Goal: Task Accomplishment & Management: Use online tool/utility

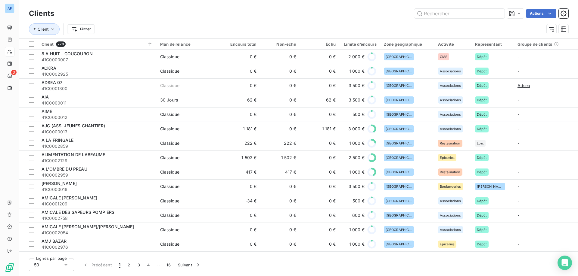
scroll to position [60, 0]
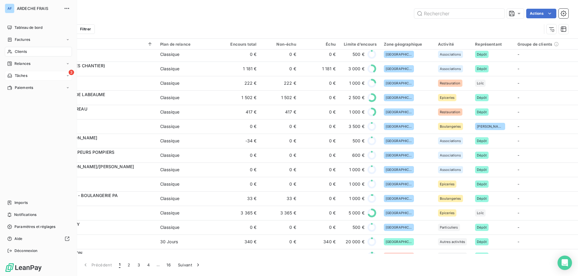
click at [13, 75] on div "Tâches" at bounding box center [17, 75] width 20 height 5
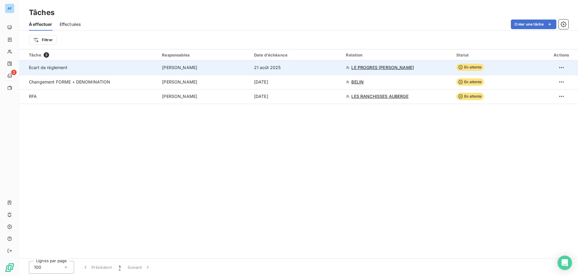
click at [180, 68] on span "[PERSON_NAME]" at bounding box center [179, 68] width 35 height 6
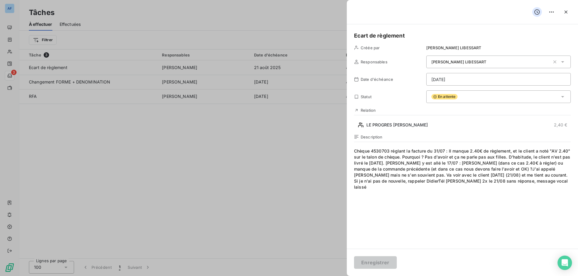
click at [490, 191] on span "Chèque 4530703 réglant la facture du 31/07 : Il manque 2.40€ de règlement, et l…" at bounding box center [462, 206] width 217 height 116
click at [405, 181] on span "Chèque 4530703 réglant la facture du 31/07 : Il manque 2.40€ de règlement, et l…" at bounding box center [462, 206] width 217 height 116
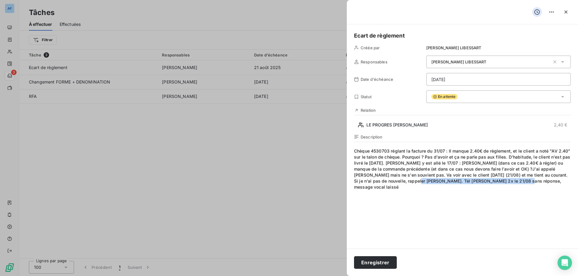
drag, startPoint x: 531, startPoint y: 183, endPoint x: 422, endPoint y: 182, distance: 109.2
click at [422, 182] on span "Chèque 4530703 réglant la facture du 31/07 : Il manque 2.40€ de règlement, et l…" at bounding box center [462, 206] width 217 height 116
click at [354, 152] on span "Chèque 4530703 réglant la facture du 31/07 : Il manque 2.40€ de règlement, et l…" at bounding box center [462, 206] width 217 height 116
drag, startPoint x: 548, startPoint y: 182, endPoint x: 422, endPoint y: 179, distance: 126.7
click at [422, 179] on span "20/08 Chèque 4530703 réglant la facture du 31/07 : Il manque 2.40€ de règlement…" at bounding box center [462, 206] width 217 height 116
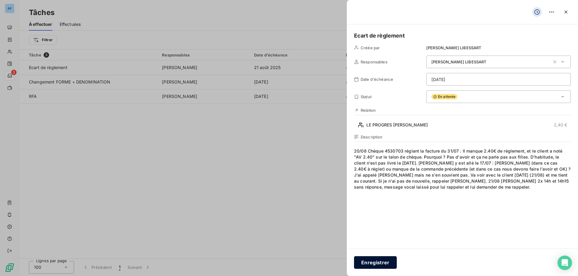
click at [380, 263] on button "Enregistrer" at bounding box center [375, 263] width 43 height 13
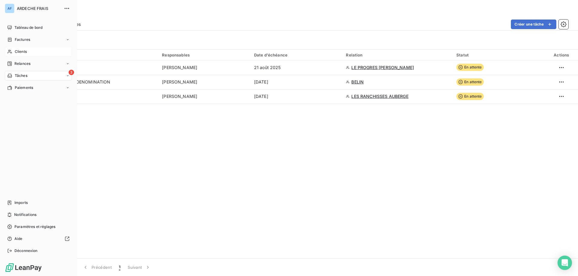
click at [16, 48] on div "Clients" at bounding box center [38, 52] width 67 height 10
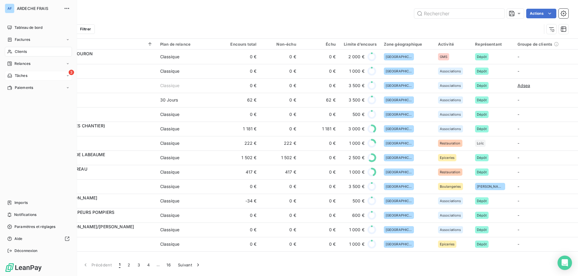
click at [12, 73] on div "Tâches" at bounding box center [17, 75] width 20 height 5
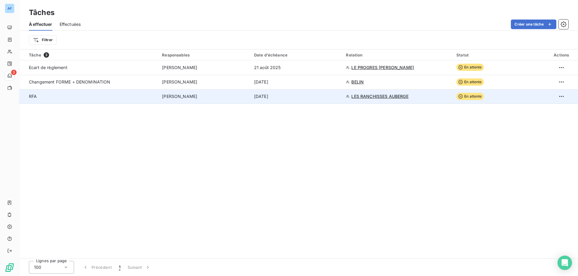
click at [101, 97] on div "RFA" at bounding box center [87, 97] width 116 height 6
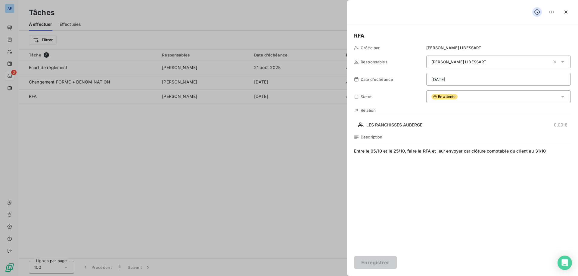
click at [196, 154] on div at bounding box center [289, 138] width 578 height 276
click at [550, 13] on html "AF 3 Tâches À effectuer Effectuées Créer une tâche Filtrer Tâche 3 Responsables…" at bounding box center [289, 138] width 578 height 276
click at [528, 26] on div "Supprimer la tâche" at bounding box center [527, 25] width 52 height 10
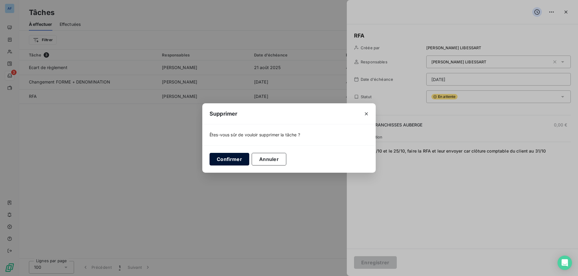
click at [229, 156] on button "Confirmer" at bounding box center [229, 159] width 40 height 13
